Goal: Information Seeking & Learning: Learn about a topic

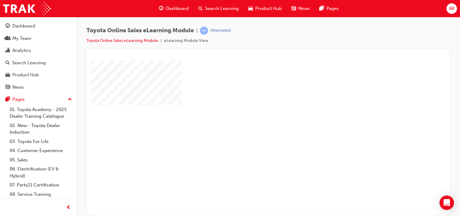
click at [251, 120] on div "play" at bounding box center [251, 120] width 0 height 0
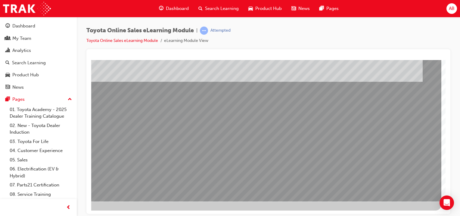
scroll to position [76, 0]
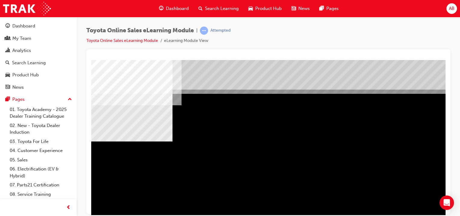
scroll to position [76, 0]
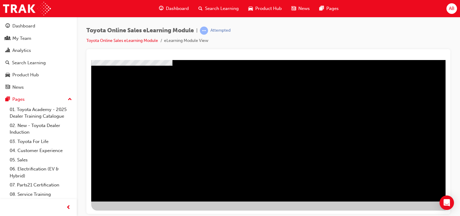
drag, startPoint x: 277, startPoint y: 117, endPoint x: 284, endPoint y: 116, distance: 7.0
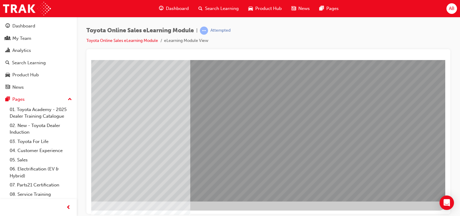
scroll to position [0, 0]
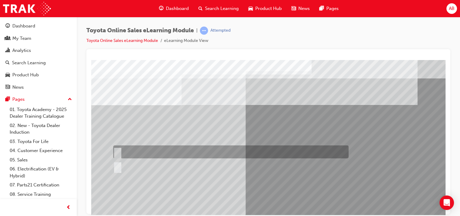
click at [117, 151] on input "True" at bounding box center [116, 152] width 7 height 7
radio input "true"
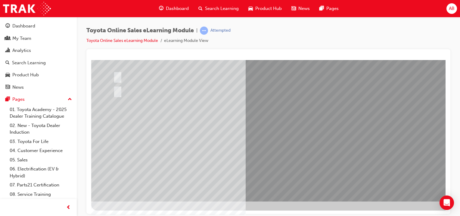
click at [121, 74] on div at bounding box center [230, 76] width 236 height 13
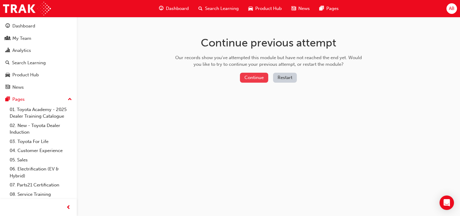
click at [253, 77] on button "Continue" at bounding box center [254, 78] width 28 height 10
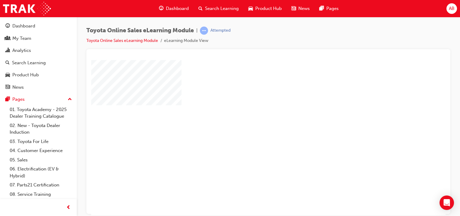
click at [251, 120] on div "play" at bounding box center [251, 120] width 0 height 0
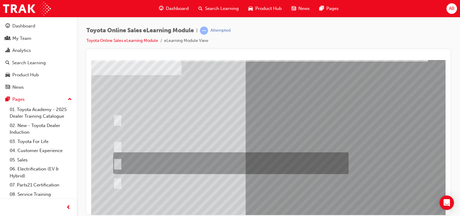
scroll to position [76, 0]
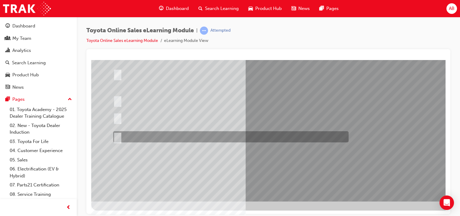
click at [118, 137] on input "It must be TMCA approved Dealer name." at bounding box center [116, 136] width 7 height 7
radio input "true"
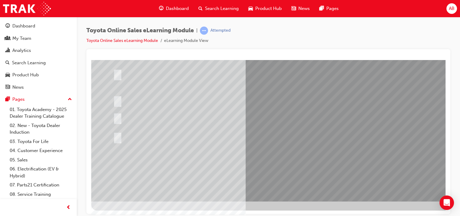
drag, startPoint x: 300, startPoint y: 186, endPoint x: 292, endPoint y: 185, distance: 8.5
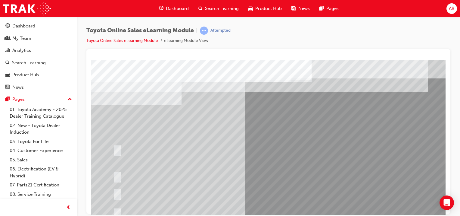
scroll to position [60, 0]
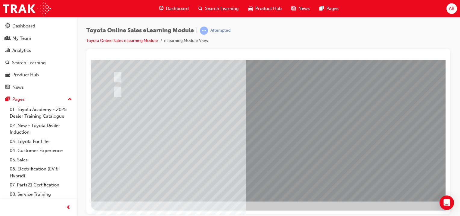
scroll to position [0, 0]
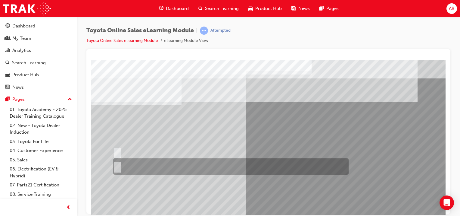
click at [115, 165] on input "No" at bounding box center [116, 166] width 7 height 7
radio input "true"
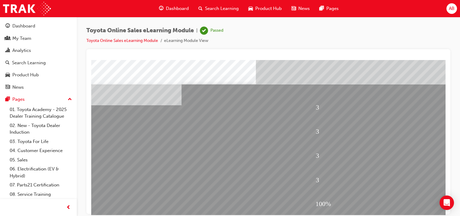
scroll to position [60, 0]
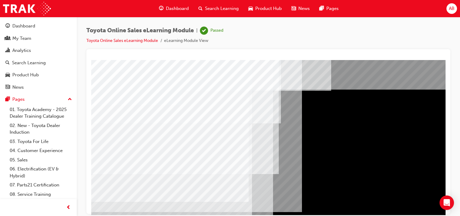
scroll to position [76, 0]
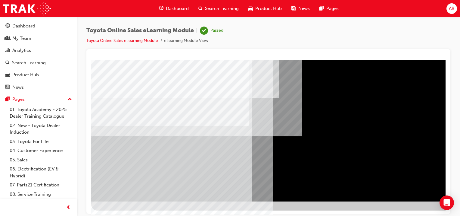
drag, startPoint x: 276, startPoint y: 107, endPoint x: 299, endPoint y: 105, distance: 22.7
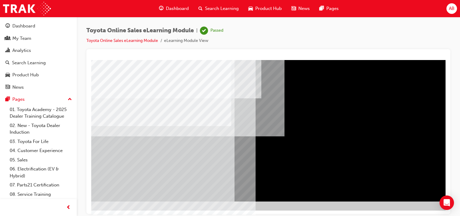
scroll to position [76, 60]
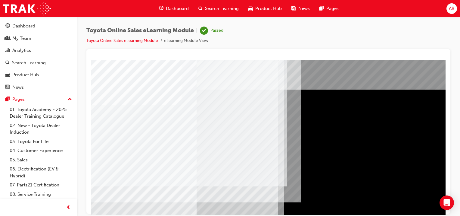
scroll to position [76, 0]
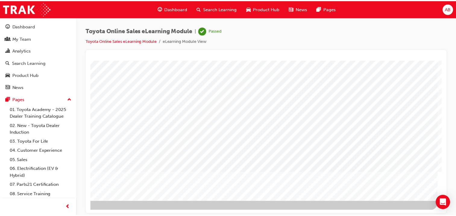
scroll to position [0, 60]
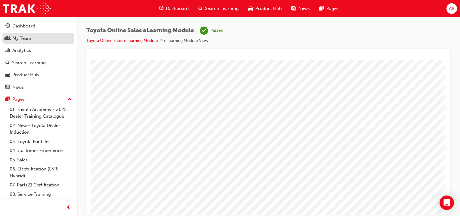
click at [25, 40] on div "My Team" at bounding box center [21, 38] width 19 height 7
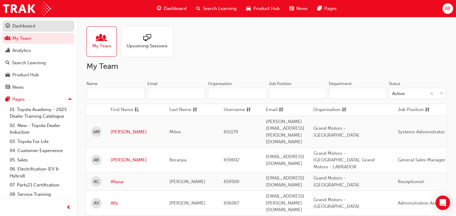
click at [16, 23] on div "Dashboard" at bounding box center [23, 26] width 23 height 7
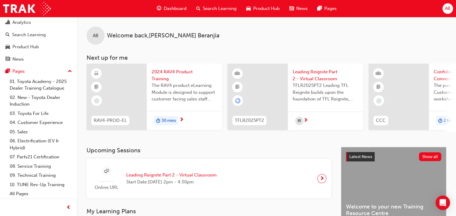
scroll to position [150, 0]
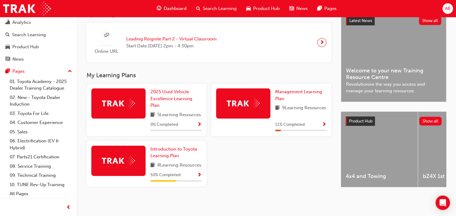
click at [311, 121] on div "11 % Completed" at bounding box center [300, 125] width 51 height 8
click at [124, 99] on img at bounding box center [118, 103] width 33 height 9
click at [116, 99] on img at bounding box center [118, 103] width 33 height 9
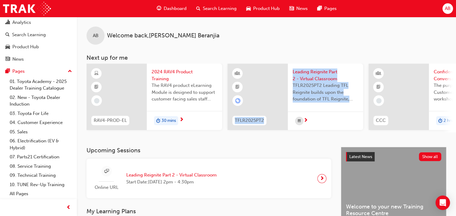
drag, startPoint x: 235, startPoint y: 134, endPoint x: 345, endPoint y: 128, distance: 110.5
click at [345, 128] on div "RAV4-PROD-EL 2024 RAV4 Product Training The RAV4 product eLearning Module is de…" at bounding box center [270, 98] width 369 height 69
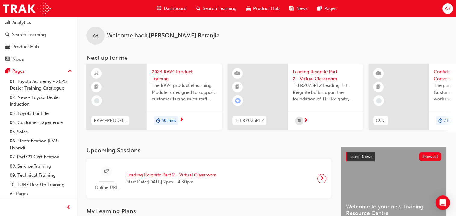
drag, startPoint x: 345, startPoint y: 128, endPoint x: 281, endPoint y: 149, distance: 68.0
click at [283, 151] on h3 "Upcoming Sessions" at bounding box center [208, 150] width 245 height 7
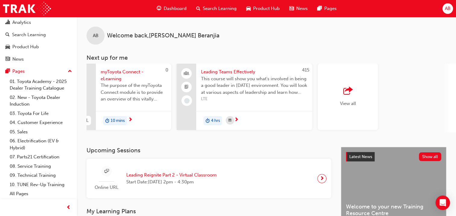
scroll to position [0, 476]
click at [344, 89] on span "outbound-icon" at bounding box center [345, 91] width 9 height 8
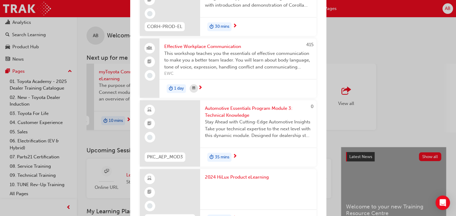
scroll to position [482, 0]
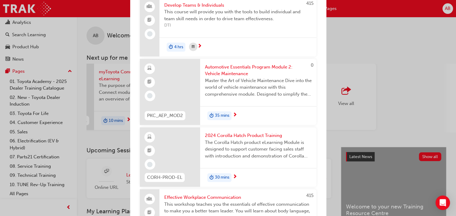
click at [231, 69] on span "Automotive Essentials Program Module 2: Vehicle Maintenance" at bounding box center [258, 71] width 107 height 14
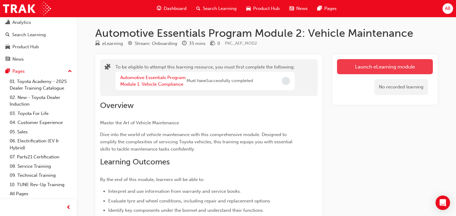
click at [382, 67] on button "Launch eLearning module" at bounding box center [385, 66] width 96 height 15
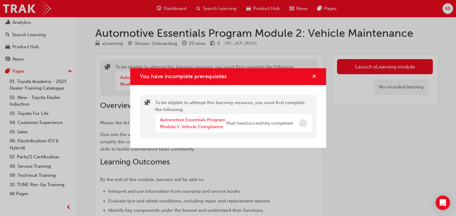
click at [314, 74] on span "cross-icon" at bounding box center [314, 76] width 5 height 5
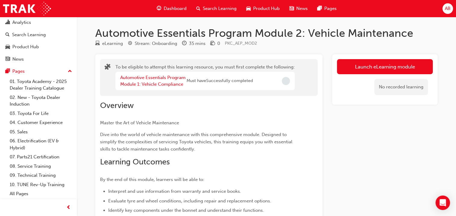
click at [180, 9] on span "Dashboard" at bounding box center [175, 8] width 23 height 7
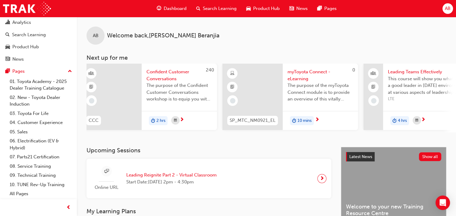
scroll to position [0, 476]
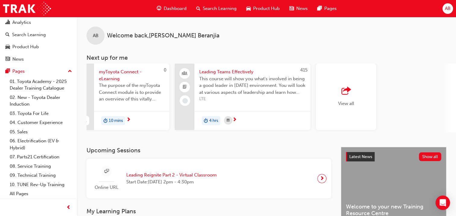
click at [353, 97] on div "View all" at bounding box center [346, 97] width 16 height 20
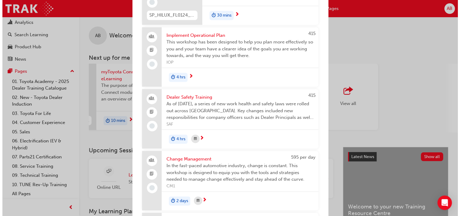
scroll to position [896, 0]
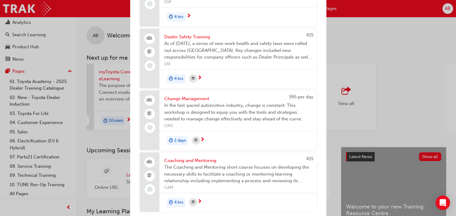
click at [204, 111] on span "In the fast-paced automotive industry, change is constant. This workshop is des…" at bounding box center [237, 112] width 147 height 20
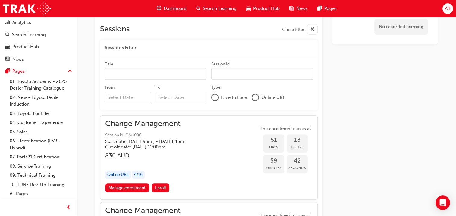
scroll to position [169, 0]
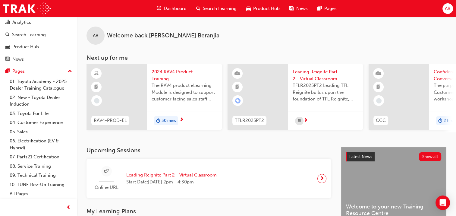
click at [190, 131] on div "RAV4-PROD-EL 2024 RAV4 Product Training The RAV4 product eLearning Module is de…" at bounding box center [154, 98] width 136 height 69
click at [176, 92] on span "The RAV4 product eLearning Module is designed to support customer facing sales …" at bounding box center [185, 92] width 66 height 20
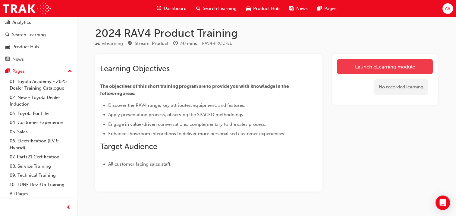
click at [380, 61] on link "Launch eLearning module" at bounding box center [385, 66] width 96 height 15
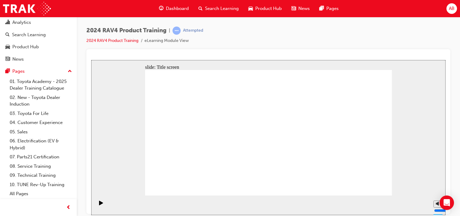
drag, startPoint x: 272, startPoint y: 181, endPoint x: 299, endPoint y: 200, distance: 33.2
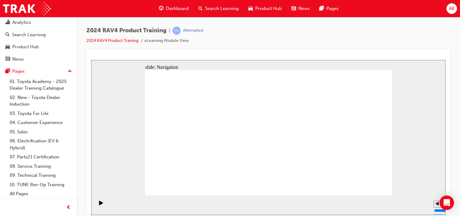
drag, startPoint x: 368, startPoint y: 184, endPoint x: 362, endPoint y: 184, distance: 5.8
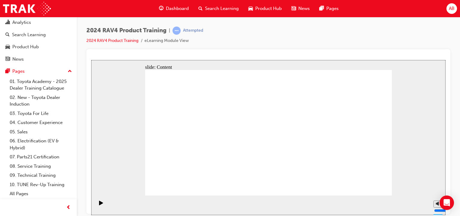
click at [99, 201] on icon "Play (Ctrl+Alt+P)" at bounding box center [101, 202] width 4 height 5
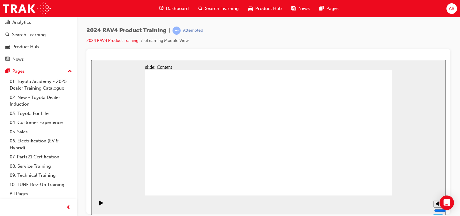
drag, startPoint x: 178, startPoint y: 97, endPoint x: 176, endPoint y: 120, distance: 23.0
drag, startPoint x: 175, startPoint y: 70, endPoint x: 176, endPoint y: 75, distance: 5.2
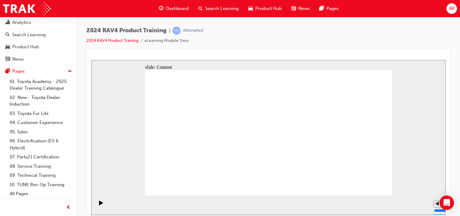
drag, startPoint x: 162, startPoint y: 191, endPoint x: 163, endPoint y: 188, distance: 3.1
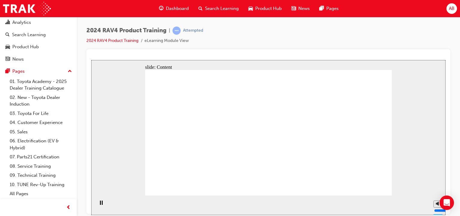
drag, startPoint x: 228, startPoint y: 121, endPoint x: 190, endPoint y: 133, distance: 39.7
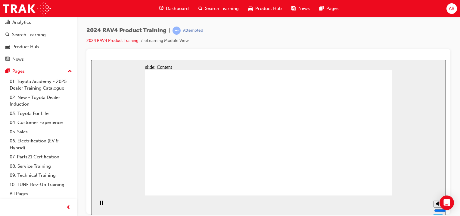
drag, startPoint x: 168, startPoint y: 112, endPoint x: 172, endPoint y: 149, distance: 37.1
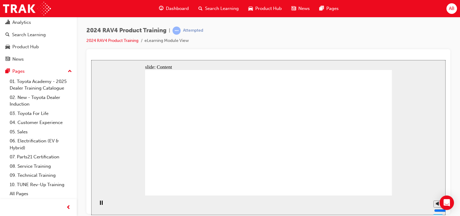
drag, startPoint x: 321, startPoint y: 115, endPoint x: 297, endPoint y: 111, distance: 24.7
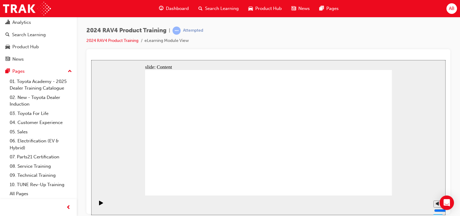
drag, startPoint x: 377, startPoint y: 187, endPoint x: 370, endPoint y: 187, distance: 7.2
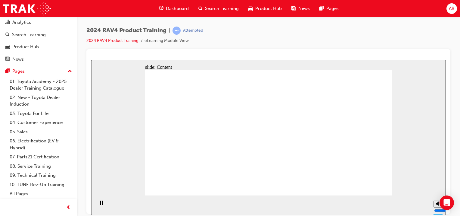
drag, startPoint x: 339, startPoint y: 118, endPoint x: 340, endPoint y: 151, distance: 32.3
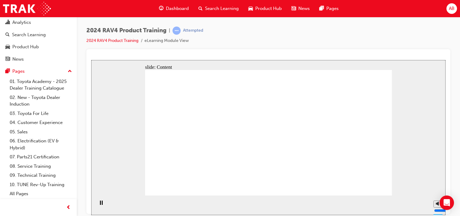
drag, startPoint x: 342, startPoint y: 127, endPoint x: 340, endPoint y: 155, distance: 27.2
drag, startPoint x: 333, startPoint y: 129, endPoint x: 335, endPoint y: 94, distance: 34.4
drag, startPoint x: 375, startPoint y: 188, endPoint x: 299, endPoint y: 196, distance: 76.3
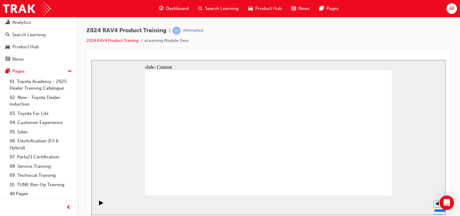
drag, startPoint x: 205, startPoint y: 141, endPoint x: 209, endPoint y: 155, distance: 14.8
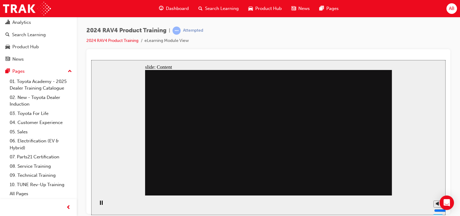
drag, startPoint x: 329, startPoint y: 153, endPoint x: 329, endPoint y: 148, distance: 5.4
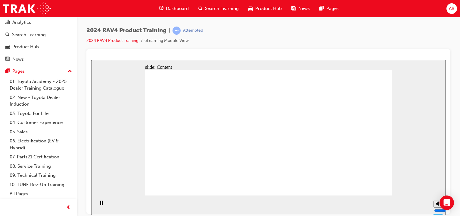
drag, startPoint x: 359, startPoint y: 186, endPoint x: 365, endPoint y: 184, distance: 6.4
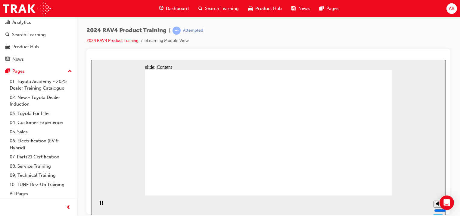
drag, startPoint x: 373, startPoint y: 184, endPoint x: 377, endPoint y: 190, distance: 6.6
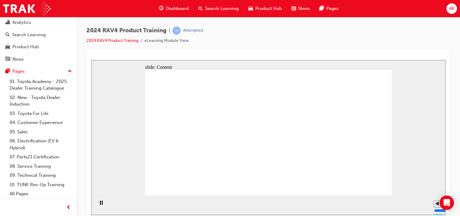
drag, startPoint x: 383, startPoint y: 185, endPoint x: 376, endPoint y: 185, distance: 6.9
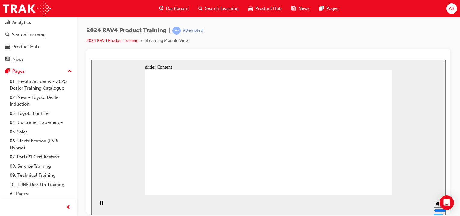
drag, startPoint x: 242, startPoint y: 134, endPoint x: 246, endPoint y: 136, distance: 4.0
drag, startPoint x: 341, startPoint y: 163, endPoint x: 370, endPoint y: 159, distance: 29.6
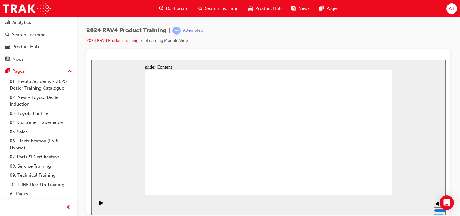
drag, startPoint x: 384, startPoint y: 156, endPoint x: 347, endPoint y: 158, distance: 36.2
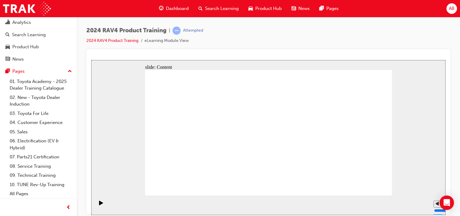
drag, startPoint x: 356, startPoint y: 79, endPoint x: 331, endPoint y: 78, distance: 25.9
drag, startPoint x: 328, startPoint y: 78, endPoint x: 311, endPoint y: 77, distance: 16.6
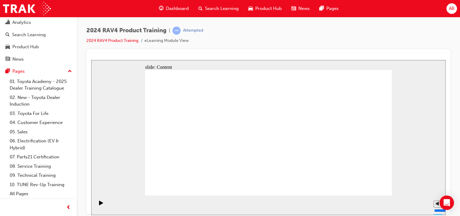
drag, startPoint x: 279, startPoint y: 76, endPoint x: 266, endPoint y: 76, distance: 13.0
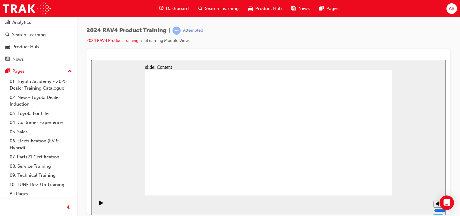
drag, startPoint x: 301, startPoint y: 163, endPoint x: 309, endPoint y: 163, distance: 8.1
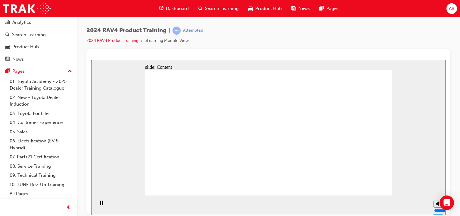
drag, startPoint x: 204, startPoint y: 140, endPoint x: 215, endPoint y: 137, distance: 11.1
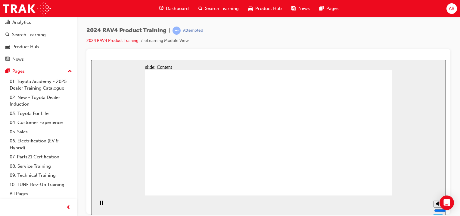
drag, startPoint x: 304, startPoint y: 132, endPoint x: 328, endPoint y: 124, distance: 25.6
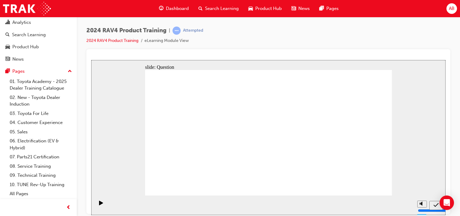
radio input "true"
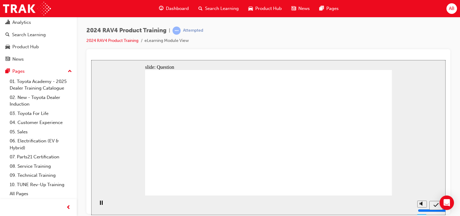
radio input "true"
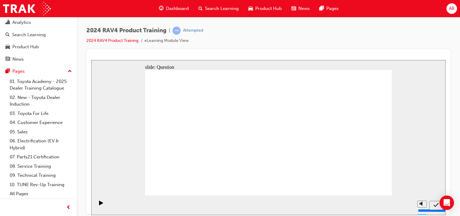
radio input "true"
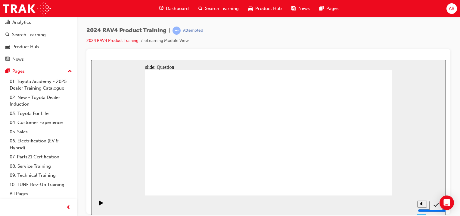
drag, startPoint x: 196, startPoint y: 173, endPoint x: 184, endPoint y: 161, distance: 17.3
drag, startPoint x: 190, startPoint y: 164, endPoint x: 190, endPoint y: 151, distance: 13.6
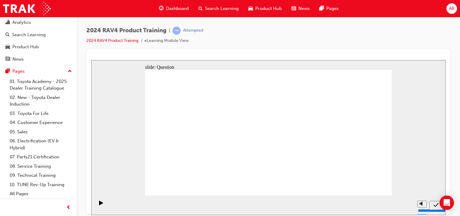
drag, startPoint x: 185, startPoint y: 117, endPoint x: 189, endPoint y: 159, distance: 42.4
drag, startPoint x: 343, startPoint y: 119, endPoint x: 243, endPoint y: 163, distance: 109.1
drag, startPoint x: 200, startPoint y: 166, endPoint x: 287, endPoint y: 168, distance: 87.1
drag, startPoint x: 235, startPoint y: 122, endPoint x: 323, endPoint y: 163, distance: 97.5
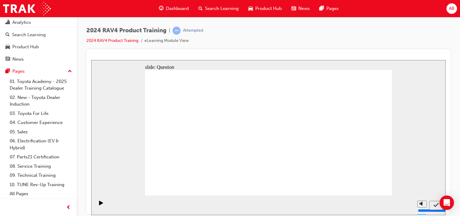
drag, startPoint x: 284, startPoint y: 128, endPoint x: 188, endPoint y: 168, distance: 104.4
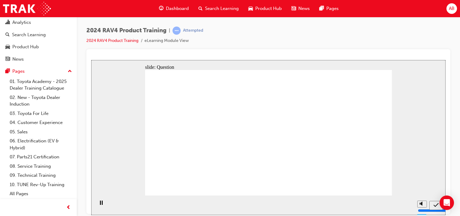
radio input "true"
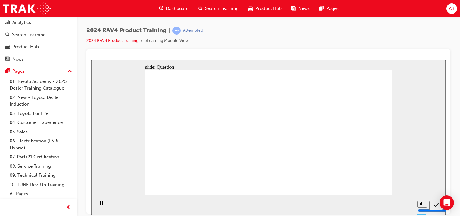
radio input "true"
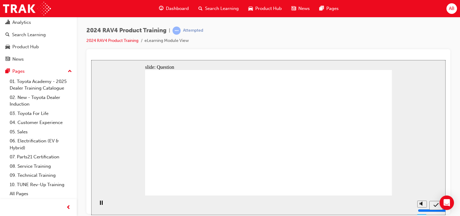
radio input "true"
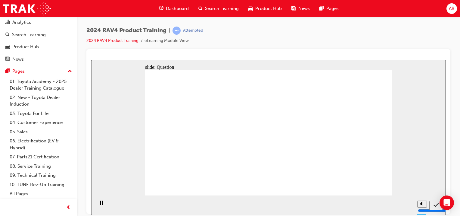
radio input "true"
drag, startPoint x: 188, startPoint y: 124, endPoint x: 206, endPoint y: 179, distance: 57.2
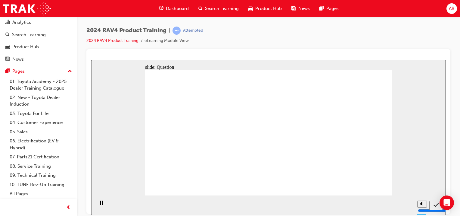
drag, startPoint x: 248, startPoint y: 150, endPoint x: 251, endPoint y: 171, distance: 21.1
drag, startPoint x: 297, startPoint y: 124, endPoint x: 297, endPoint y: 167, distance: 42.5
drag, startPoint x: 339, startPoint y: 133, endPoint x: 334, endPoint y: 175, distance: 42.5
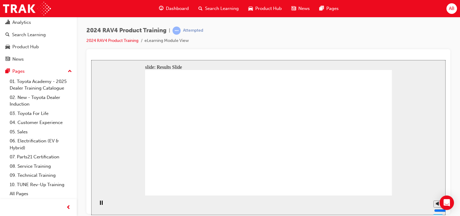
radio input "true"
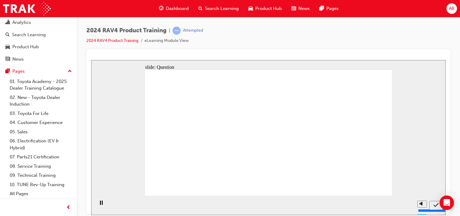
radio input "true"
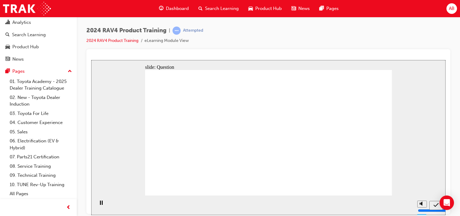
radio input "true"
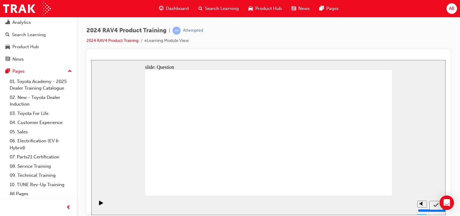
radio input "true"
drag, startPoint x: 297, startPoint y: 123, endPoint x: 202, endPoint y: 167, distance: 104.6
drag, startPoint x: 336, startPoint y: 121, endPoint x: 238, endPoint y: 162, distance: 106.4
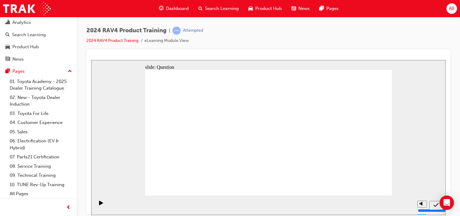
drag, startPoint x: 237, startPoint y: 119, endPoint x: 340, endPoint y: 165, distance: 112.5
drag, startPoint x: 216, startPoint y: 146, endPoint x: 284, endPoint y: 175, distance: 74.9
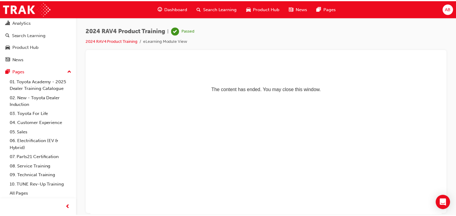
scroll to position [0, 0]
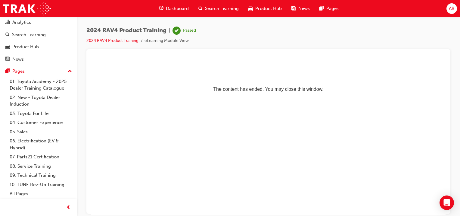
click at [173, 9] on span "Dashboard" at bounding box center [177, 8] width 23 height 7
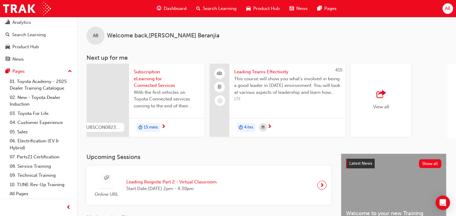
scroll to position [0, 470]
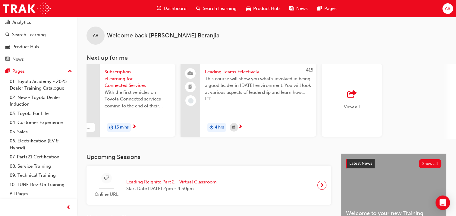
click at [352, 99] on span "outbound-icon" at bounding box center [351, 94] width 9 height 8
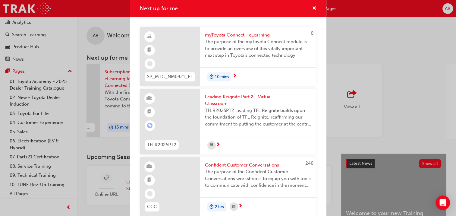
scroll to position [28, 0]
